Goal: Go to known website: Access a specific website the user already knows

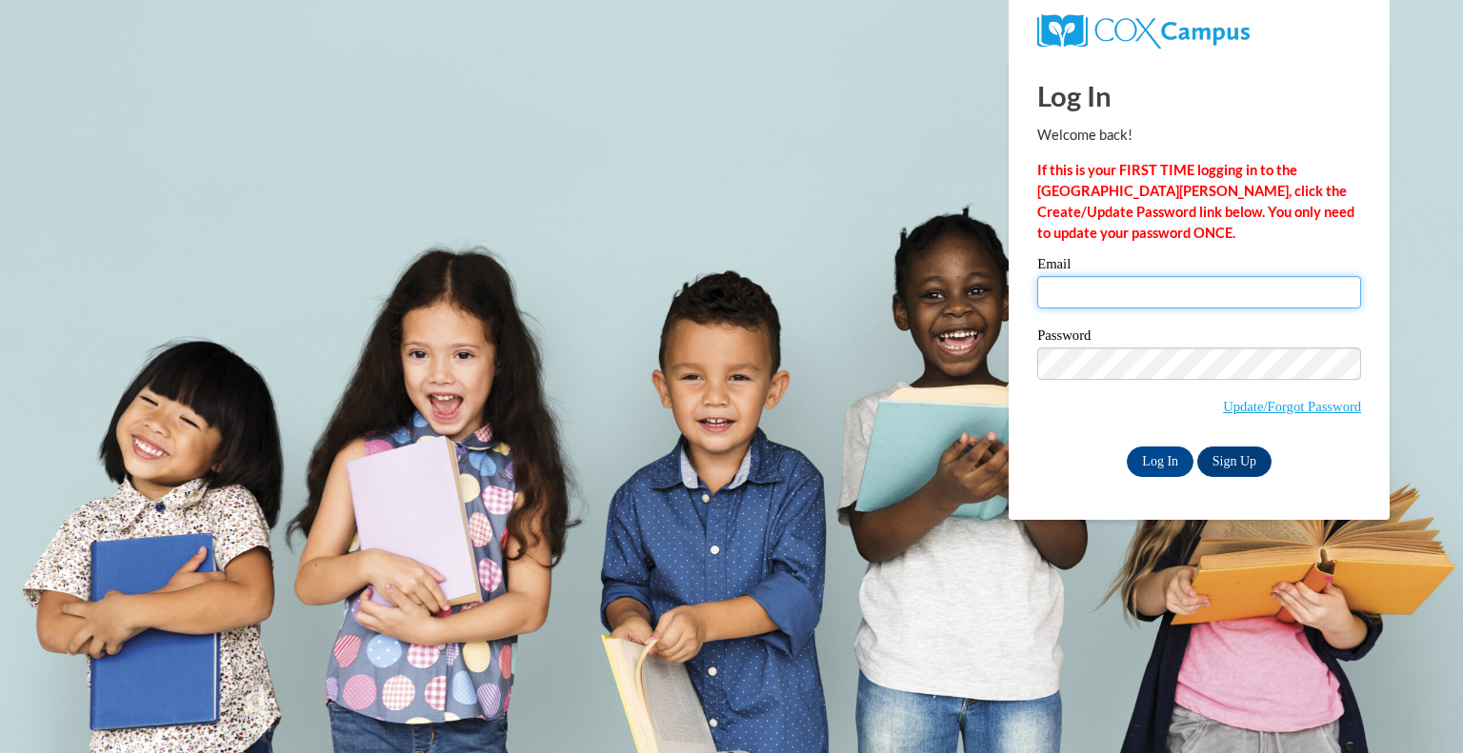
click at [1206, 303] on input "Email" at bounding box center [1199, 292] width 324 height 32
type input "lkusch@kusd.edu"
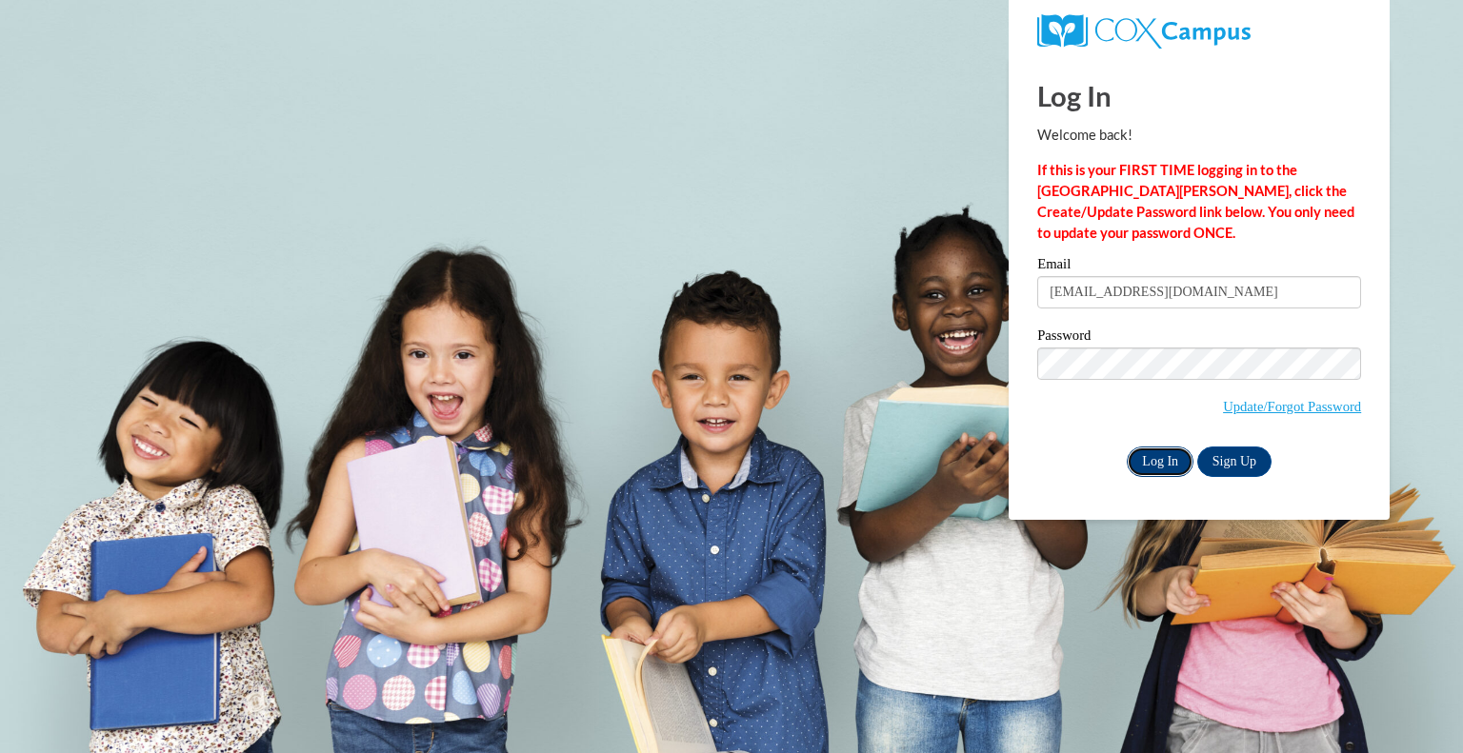
click at [1169, 451] on input "Log In" at bounding box center [1160, 462] width 67 height 30
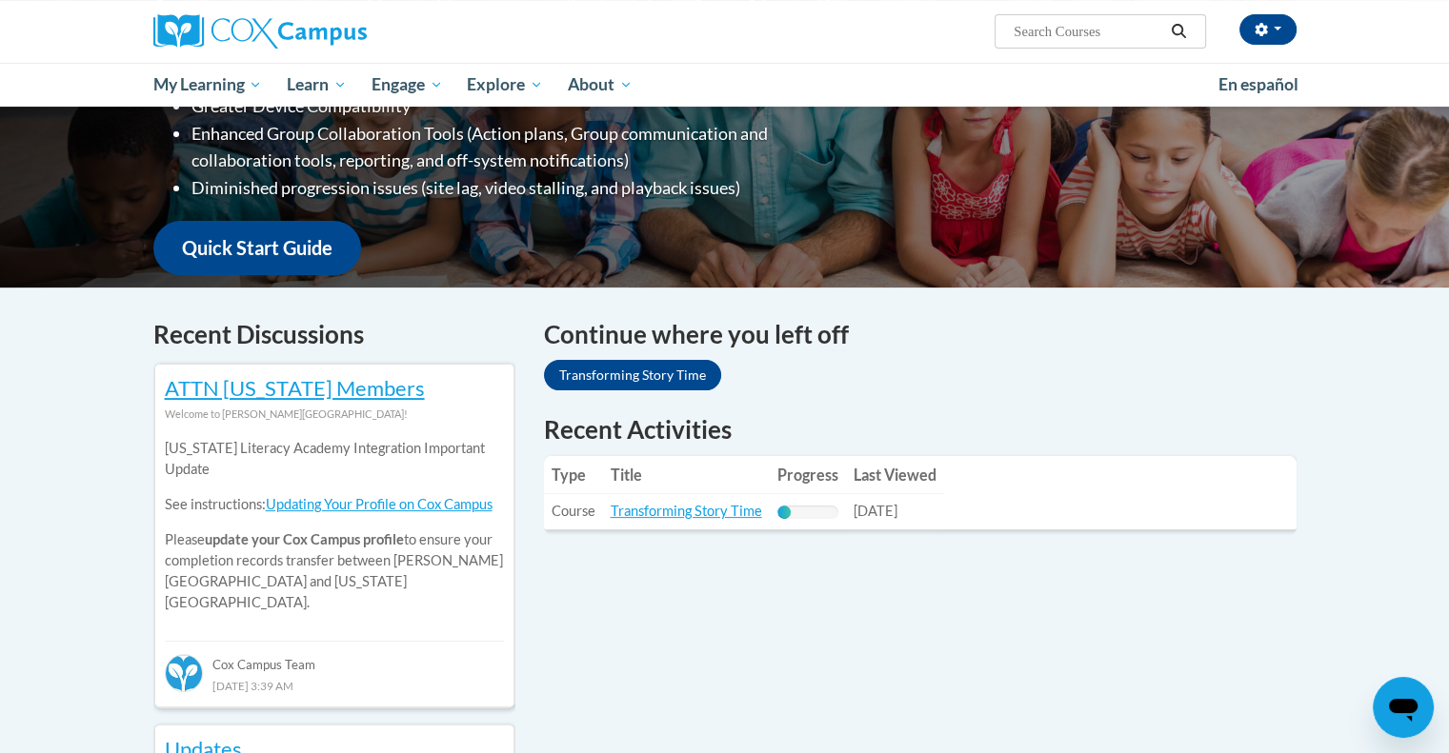
scroll to position [95, 0]
